Goal: Transaction & Acquisition: Download file/media

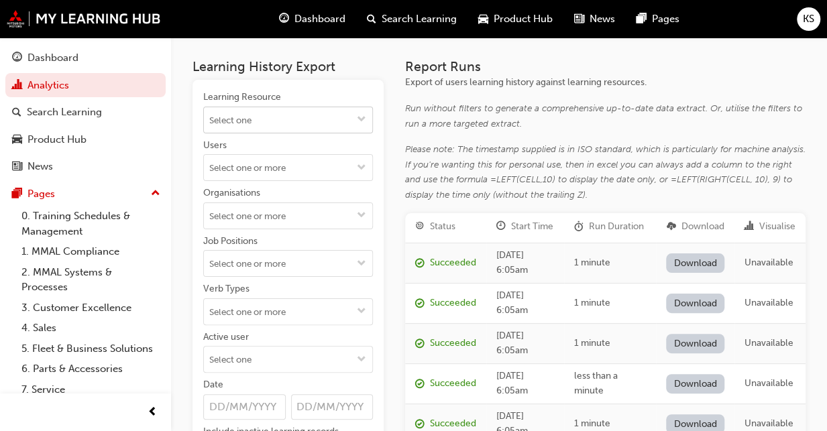
click at [358, 119] on span "down-icon" at bounding box center [361, 120] width 9 height 11
type input "diamond"
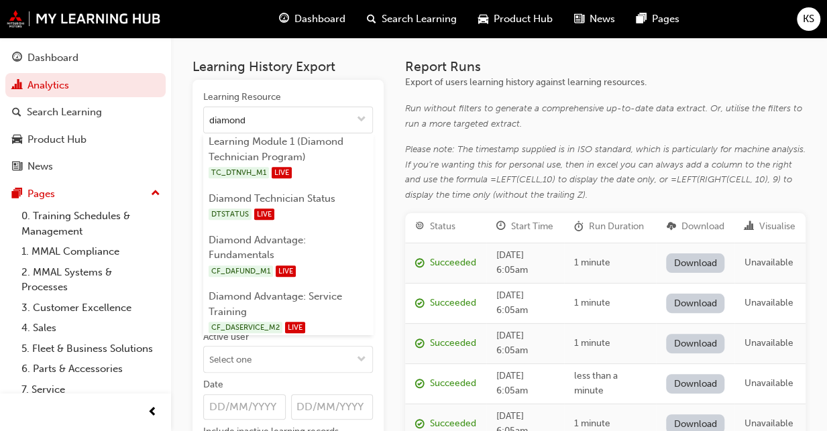
scroll to position [594, 0]
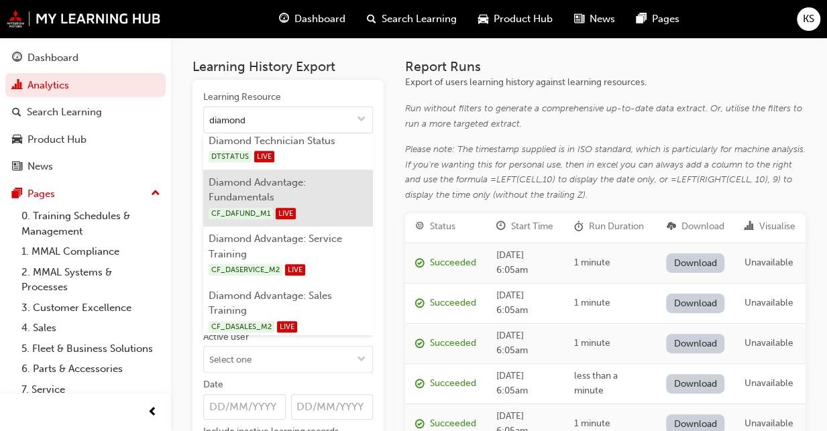
click at [320, 200] on li "Diamond Advantage: Fundamentals CF_DAFUND_M1 LIVE" at bounding box center [288, 198] width 170 height 57
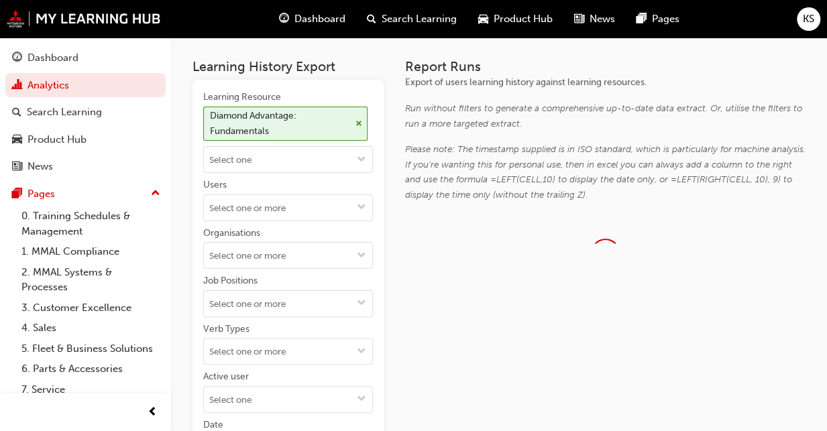
scroll to position [0, 0]
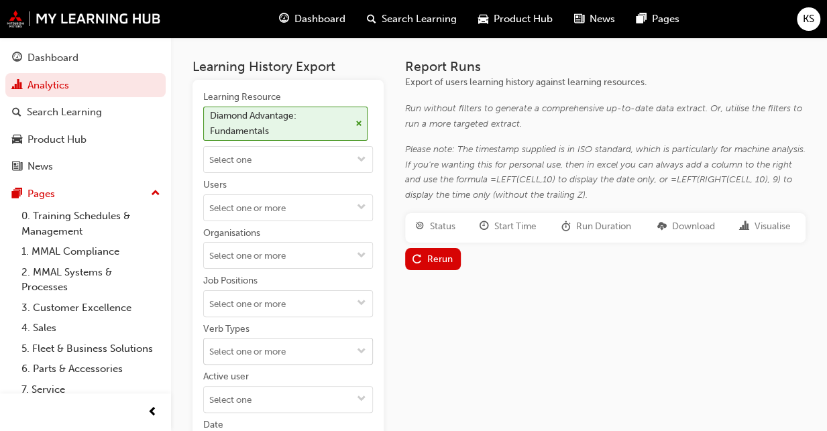
click at [278, 349] on input "Verb Types" at bounding box center [288, 351] width 168 height 25
type input "credit"
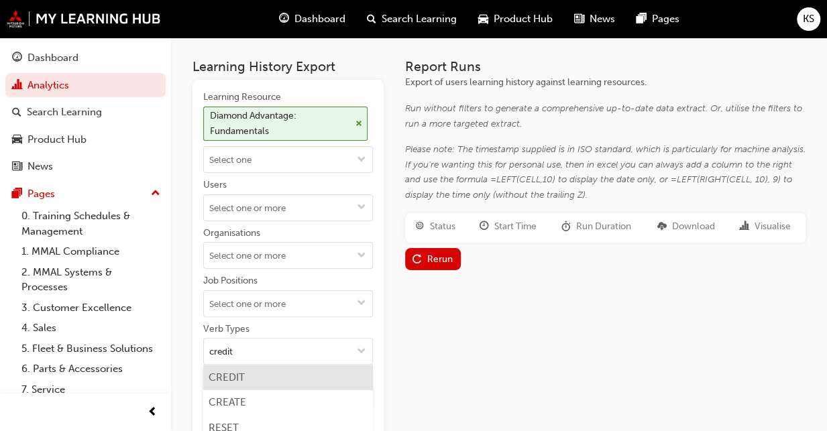
click at [268, 374] on li "CREDIT" at bounding box center [288, 377] width 170 height 25
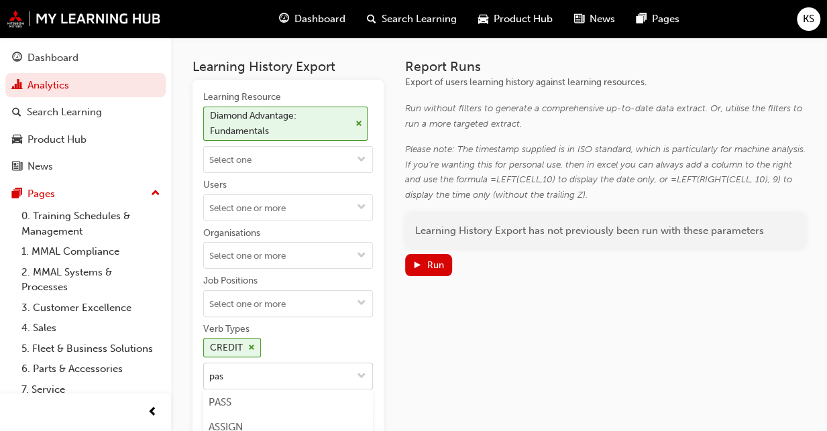
type input "pass"
click at [255, 399] on li "PASS" at bounding box center [288, 402] width 170 height 25
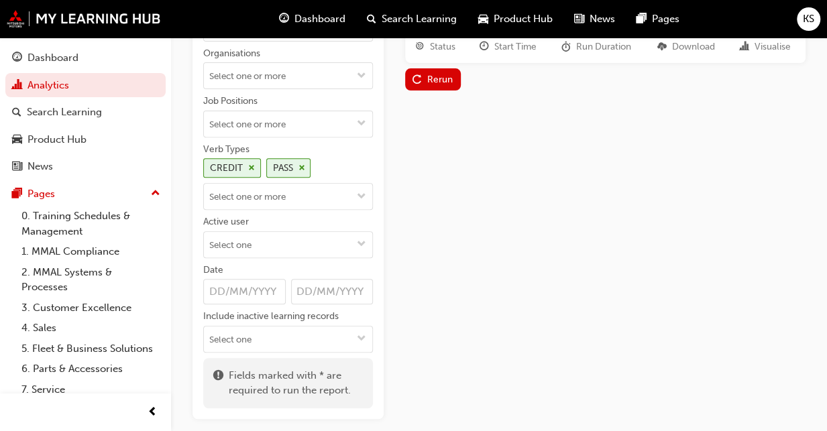
scroll to position [201, 0]
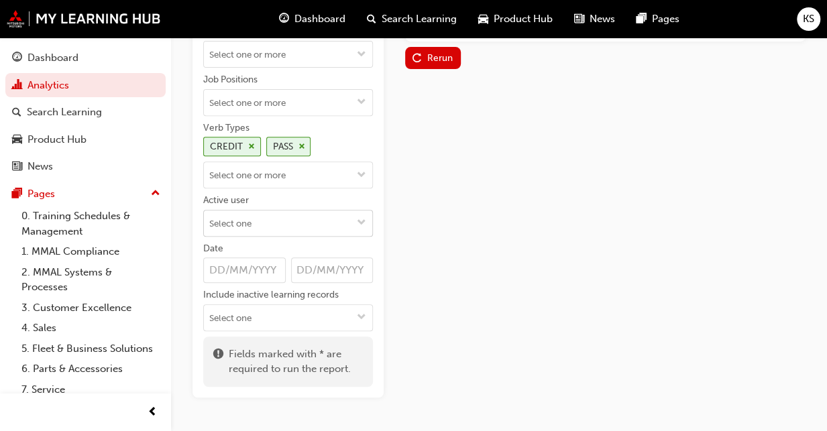
click at [294, 218] on input "Active user" at bounding box center [288, 223] width 168 height 25
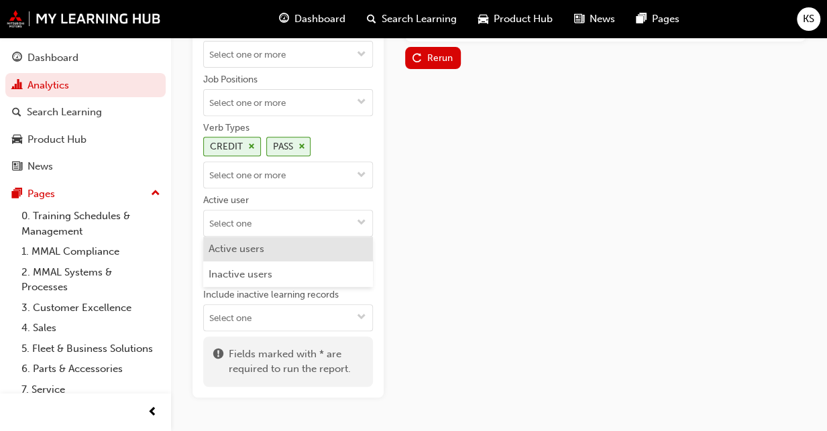
click at [274, 245] on li "Active users" at bounding box center [288, 249] width 170 height 25
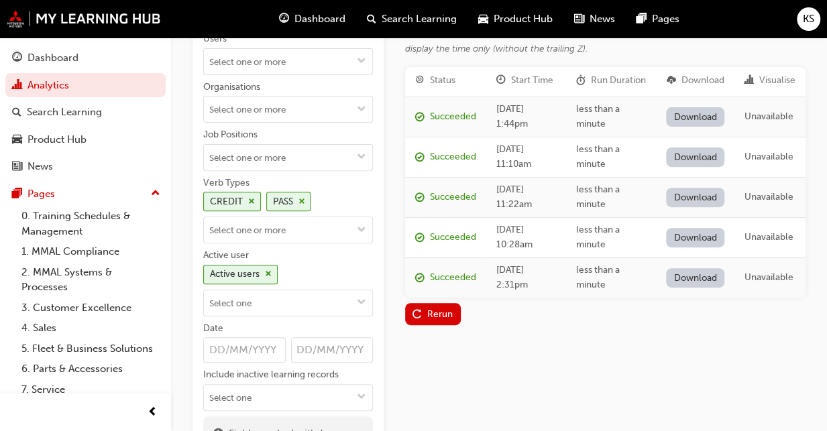
scroll to position [134, 0]
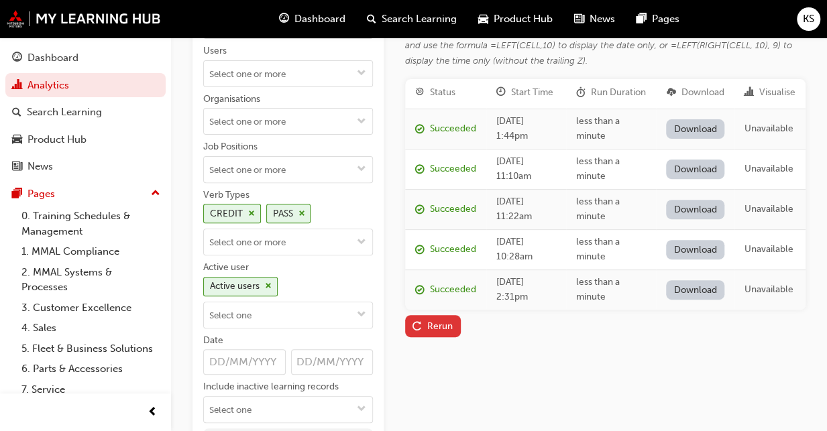
click at [443, 333] on div "Rerun" at bounding box center [432, 326] width 40 height 14
click at [693, 139] on link "Download" at bounding box center [695, 128] width 58 height 19
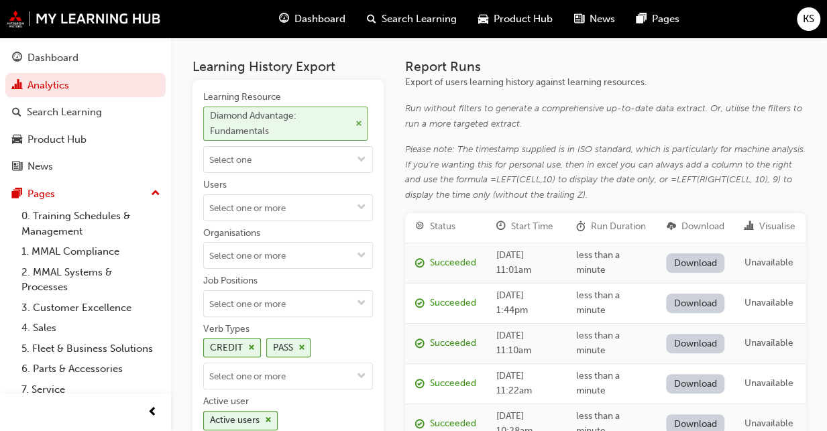
click at [361, 123] on span "cross-icon" at bounding box center [358, 124] width 7 height 8
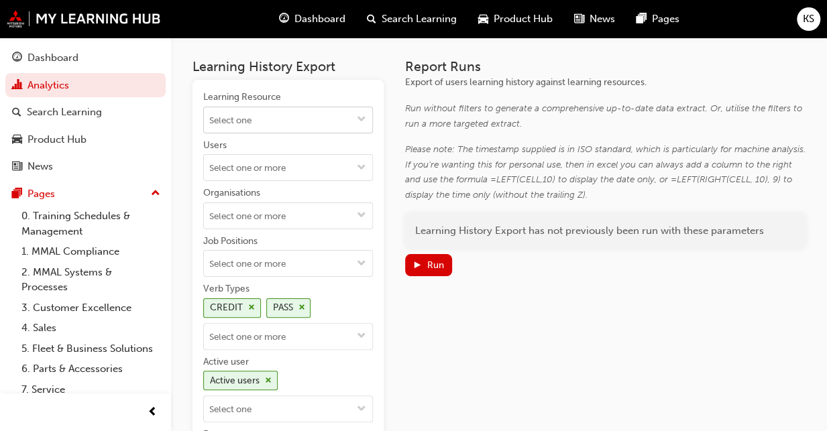
click at [339, 128] on input "Learning Resource" at bounding box center [288, 119] width 168 height 25
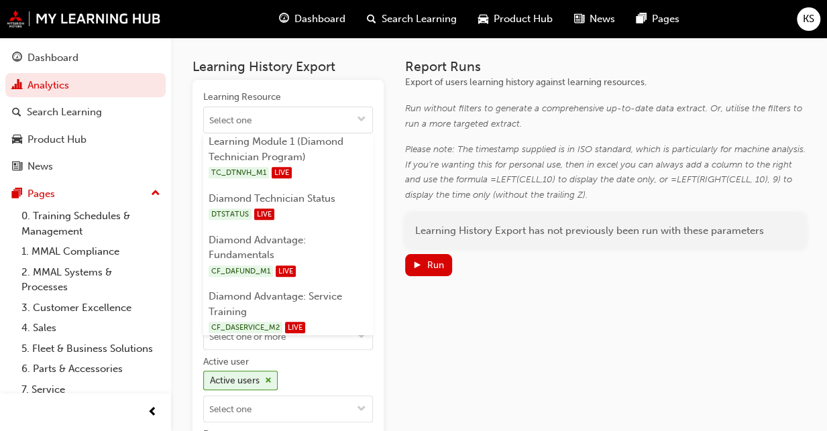
scroll to position [594, 0]
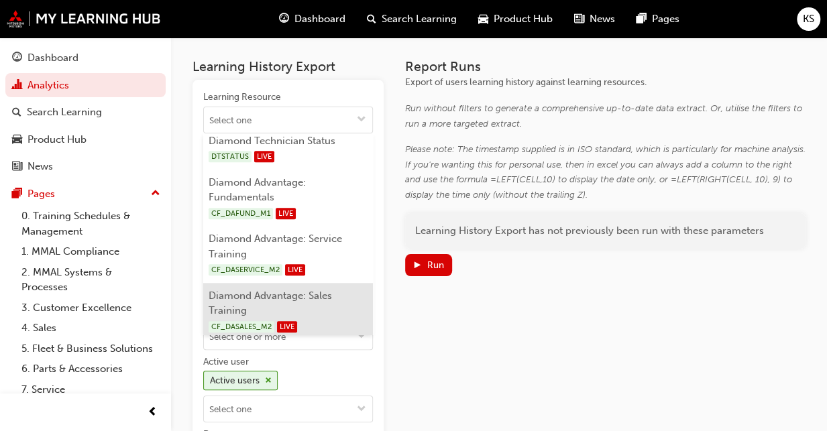
click at [323, 296] on li "Diamond Advantage: Sales Training CF_DASALES_M2 LIVE" at bounding box center [288, 311] width 170 height 57
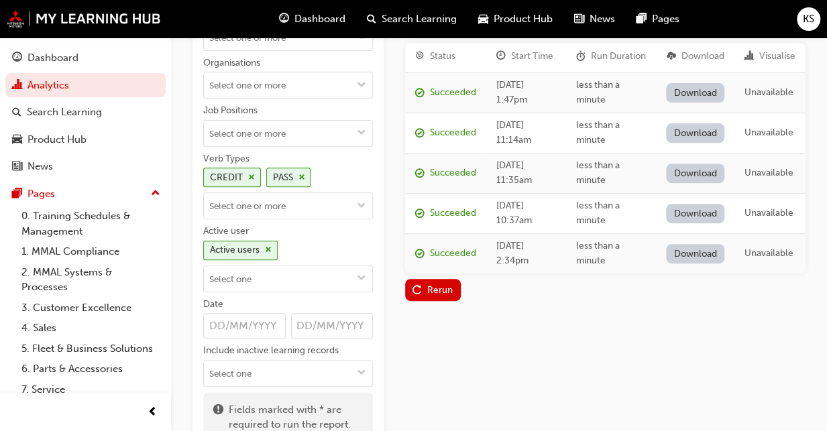
scroll to position [201, 0]
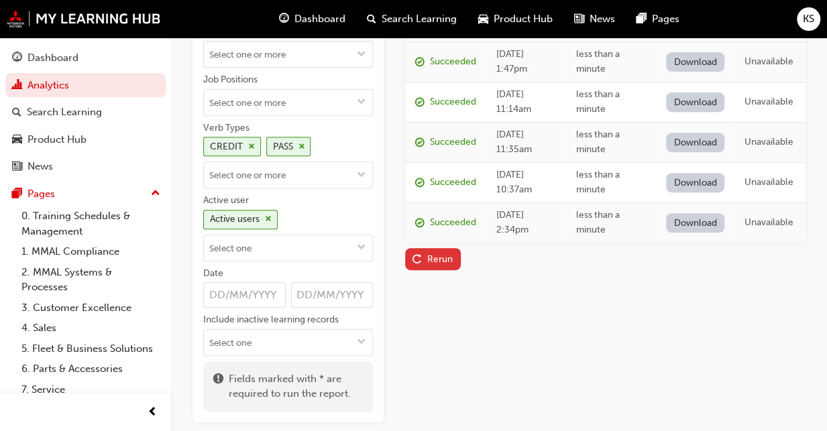
click at [433, 265] on div "Rerun" at bounding box center [439, 259] width 25 height 11
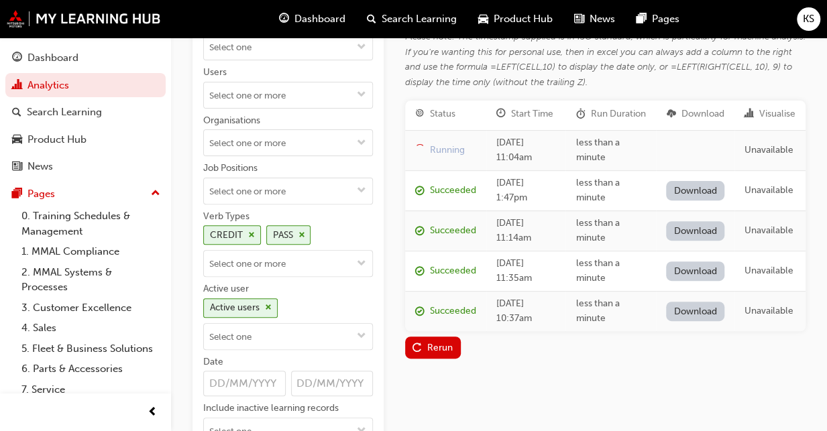
scroll to position [134, 0]
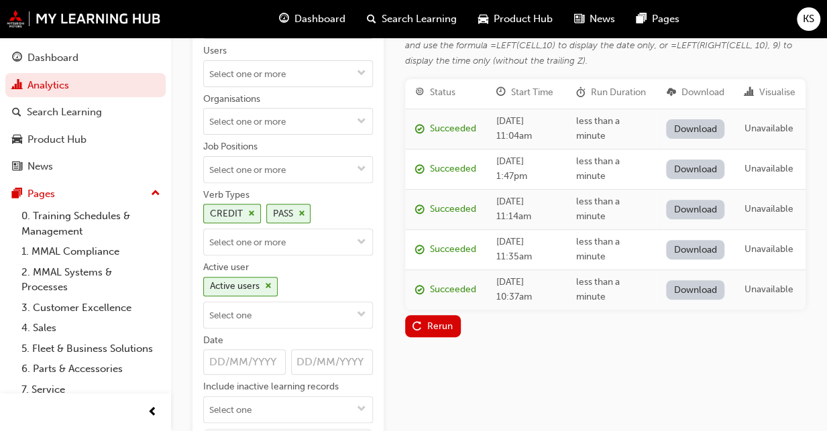
click at [692, 139] on link "Download" at bounding box center [695, 128] width 58 height 19
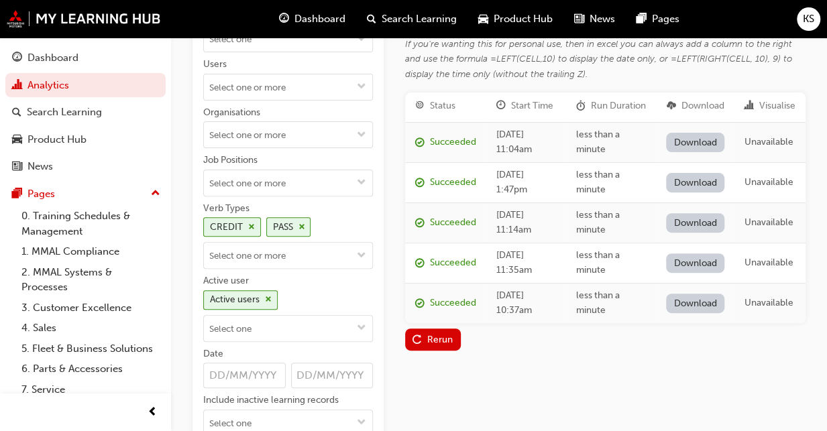
scroll to position [0, 0]
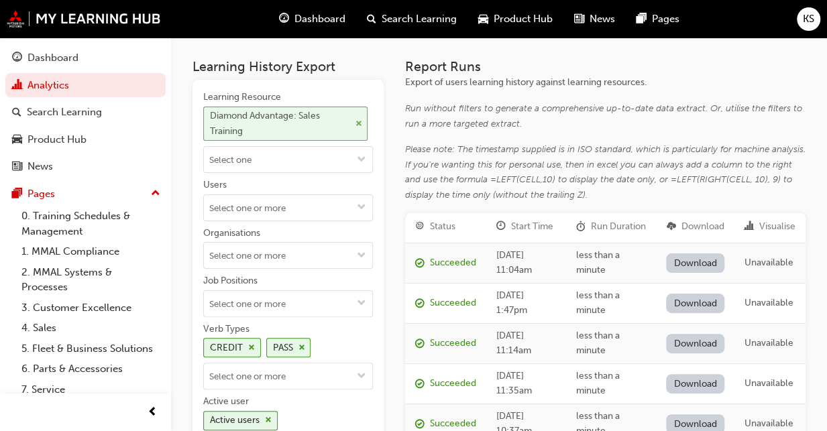
click at [363, 123] on div "Diamond Advantage: Sales Training" at bounding box center [285, 124] width 164 height 35
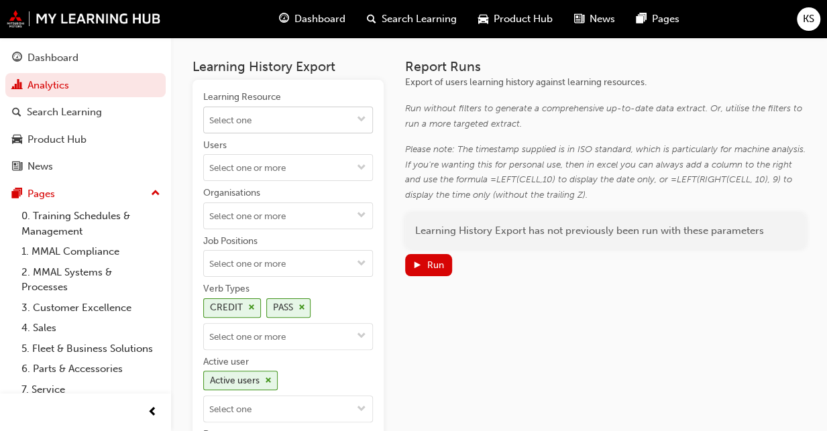
click at [304, 127] on input "Learning Resource" at bounding box center [288, 119] width 168 height 25
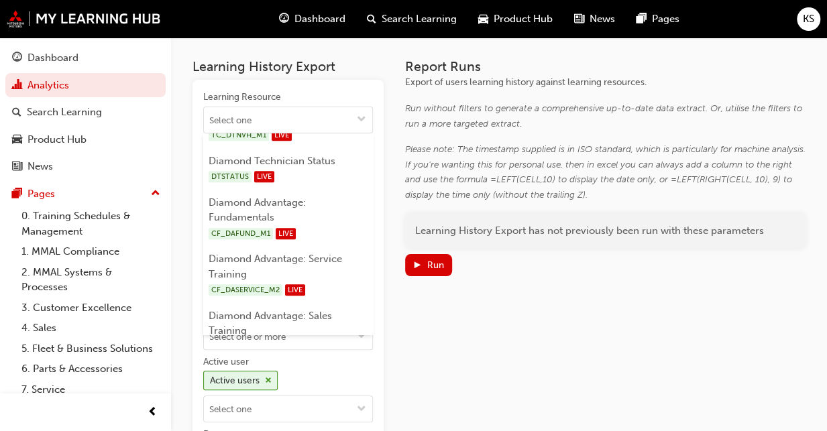
scroll to position [594, 0]
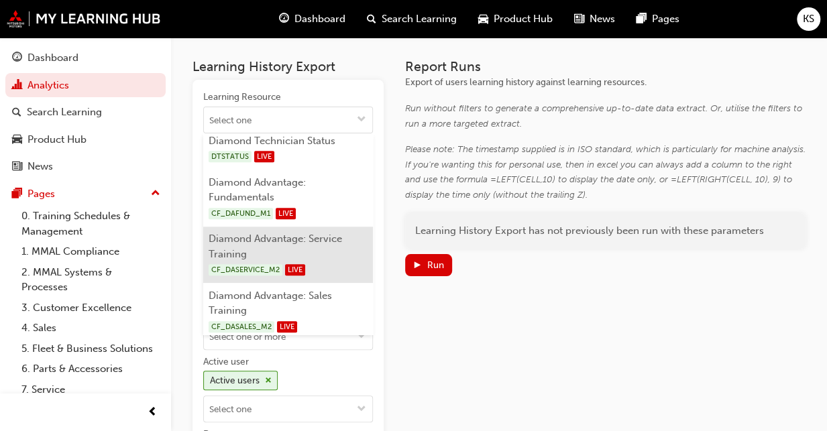
click at [325, 245] on li "Diamond Advantage: Service Training CF_DASERVICE_M2 LIVE" at bounding box center [288, 255] width 170 height 57
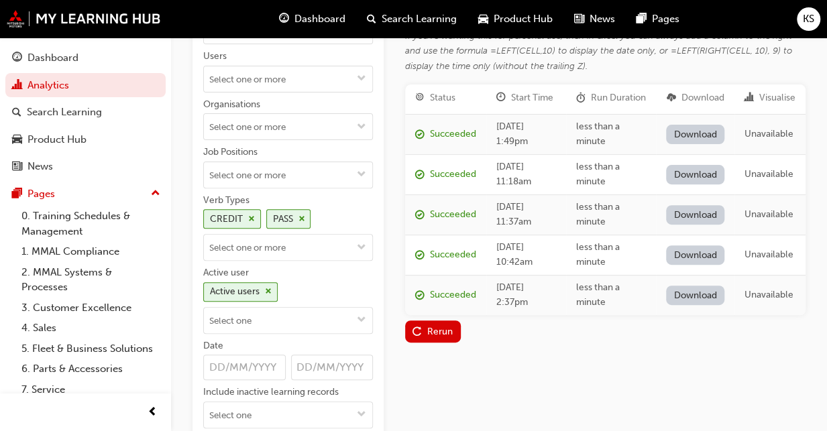
scroll to position [264, 0]
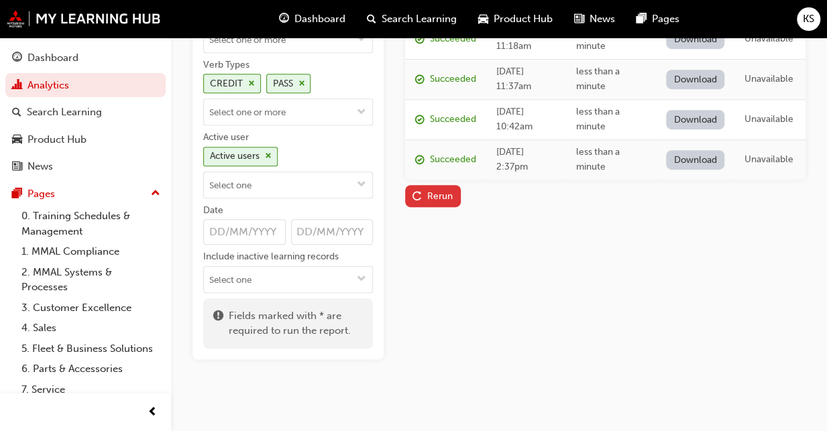
click at [435, 202] on div "Rerun" at bounding box center [439, 195] width 25 height 11
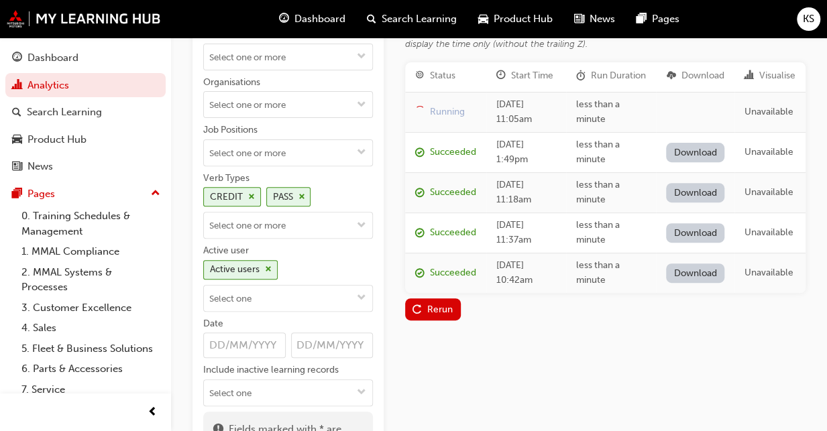
scroll to position [130, 0]
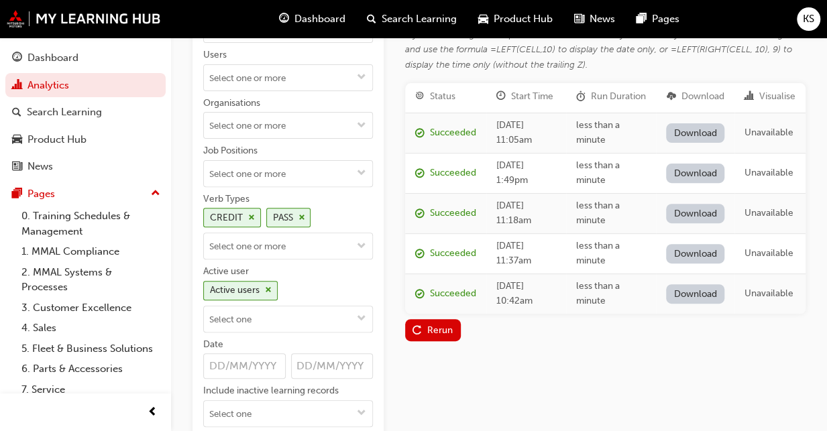
click at [691, 143] on link "Download" at bounding box center [695, 132] width 58 height 19
